Goal: Register for event/course

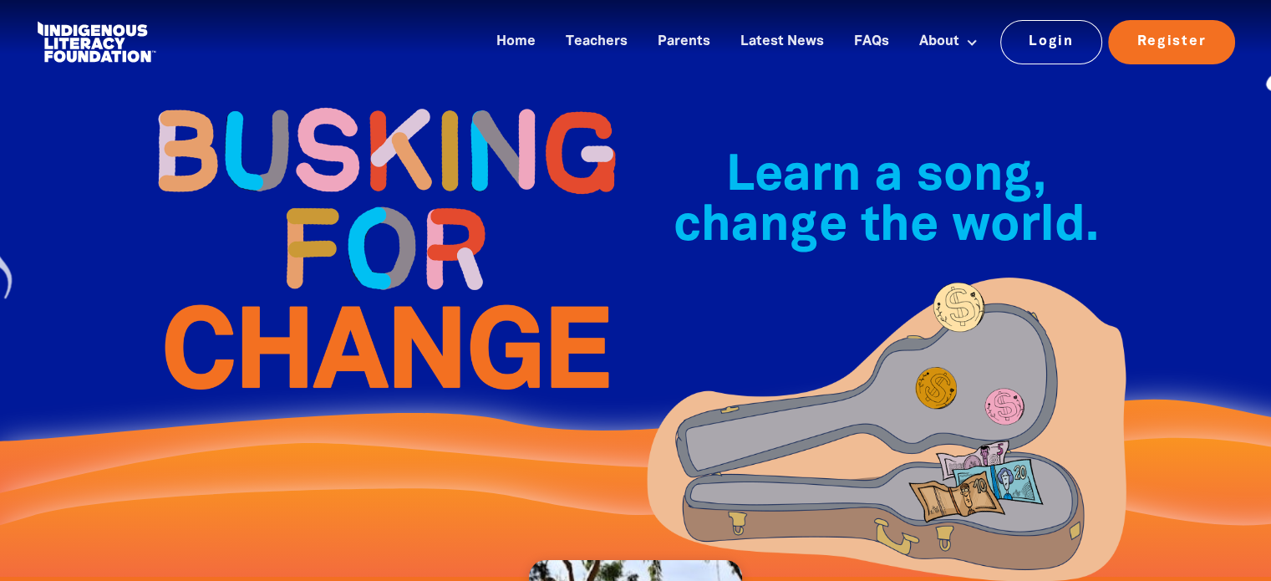
click at [417, 455] on div "Learn a song, change the world.﻿" at bounding box center [636, 288] width 1003 height 577
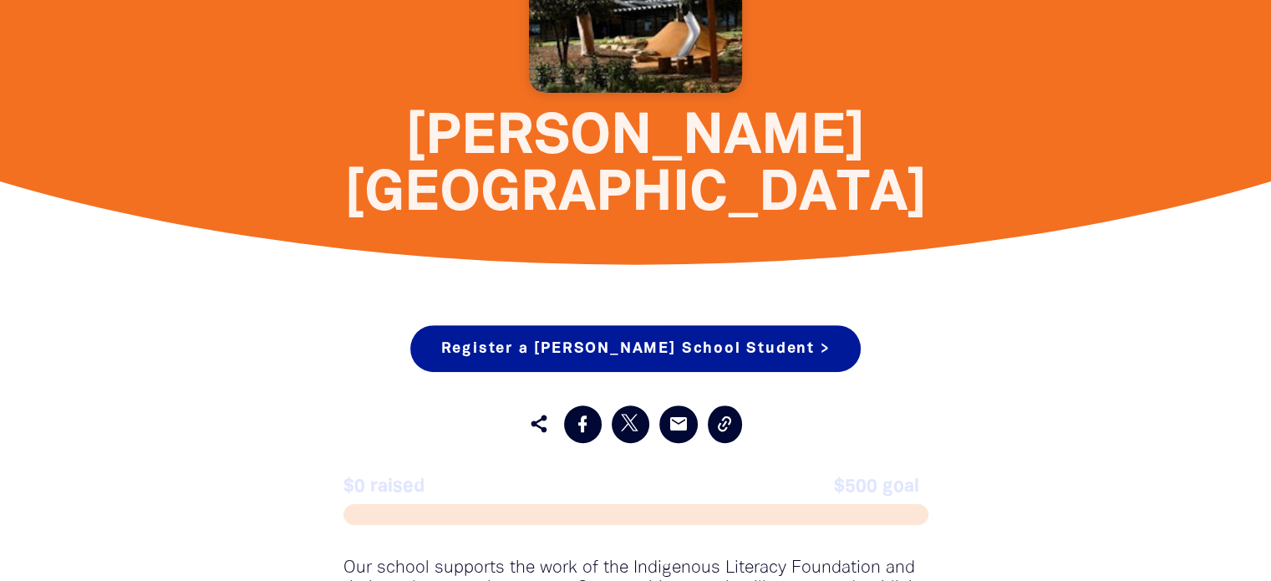
scroll to position [700, 0]
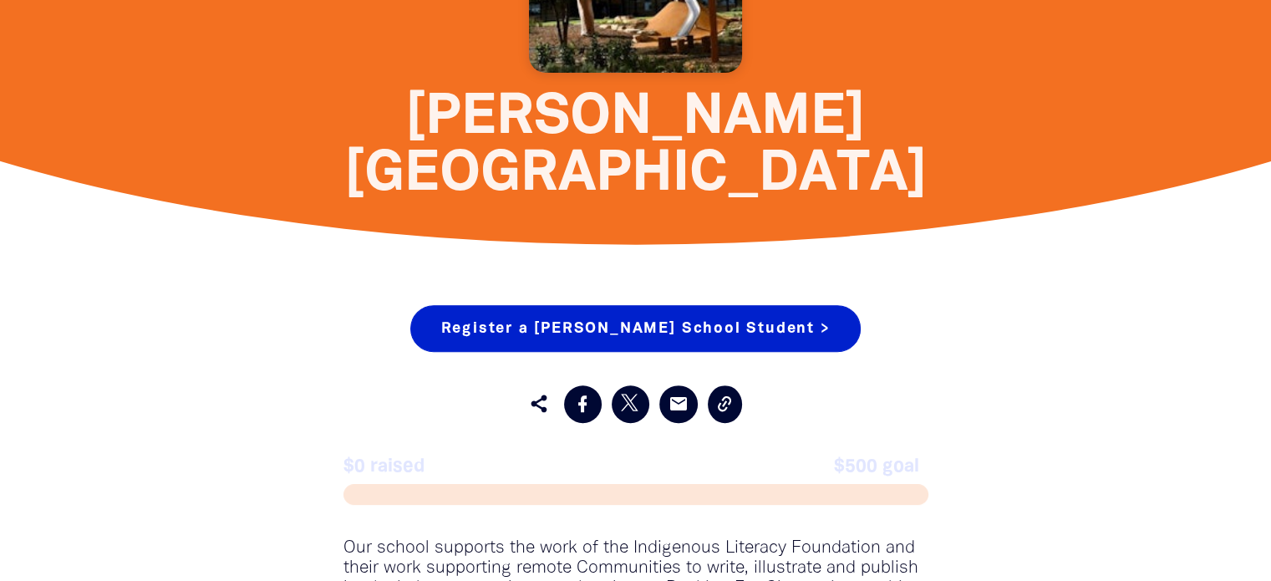
click at [679, 305] on link "Register a [PERSON_NAME] School Student >" at bounding box center [635, 328] width 451 height 47
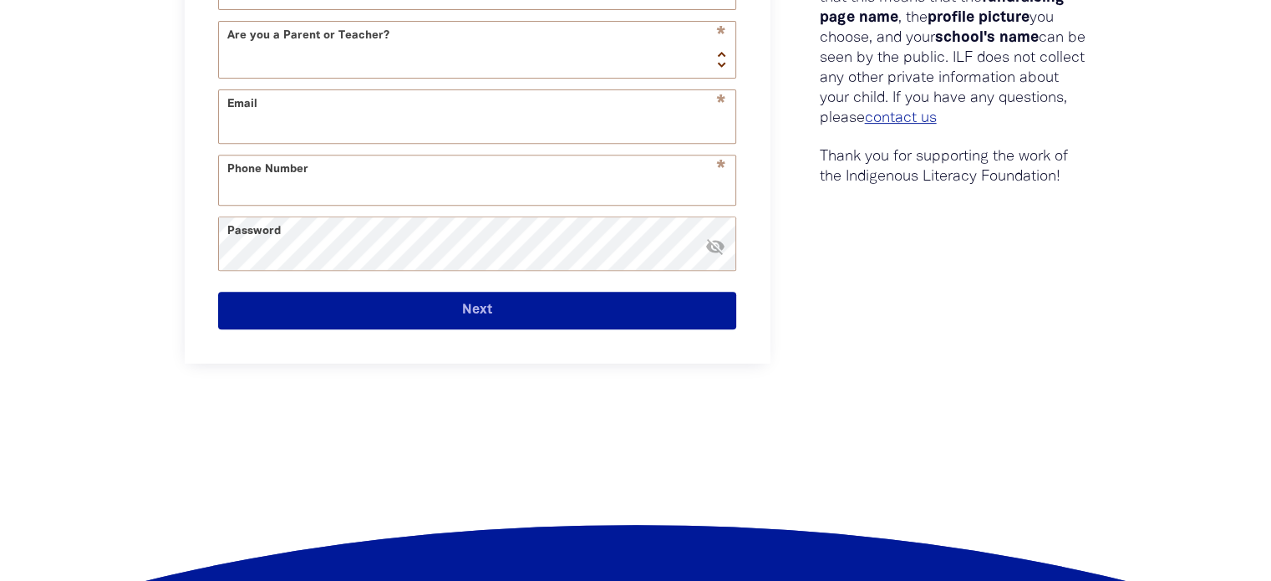
select select "AU"
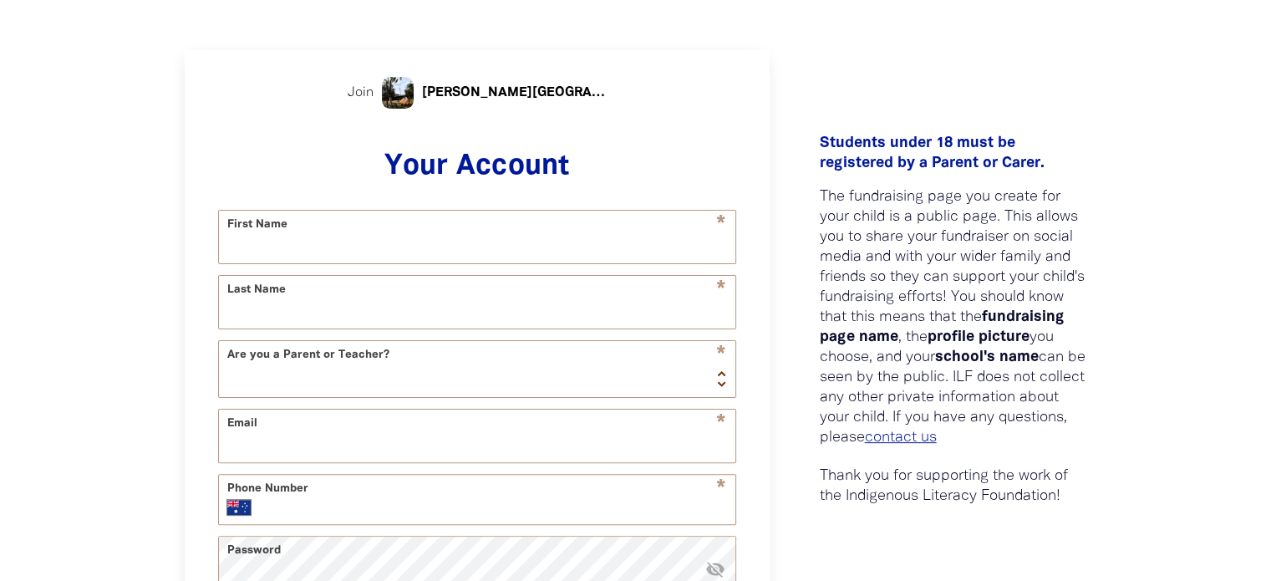
scroll to position [371, 0]
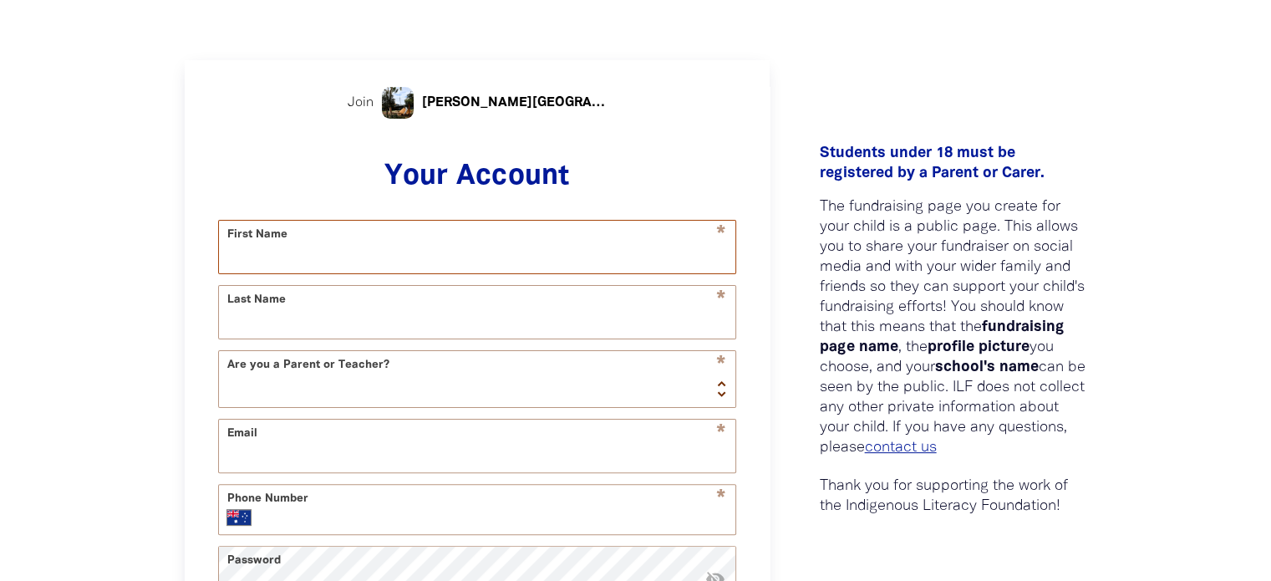
click at [639, 241] on input "First Name" at bounding box center [477, 247] width 516 height 53
click at [819, 89] on div "Students under 18 must be registered by a Parent or Carer.﻿ The fundraising pag…" at bounding box center [954, 395] width 318 height 636
